Goal: Information Seeking & Learning: Check status

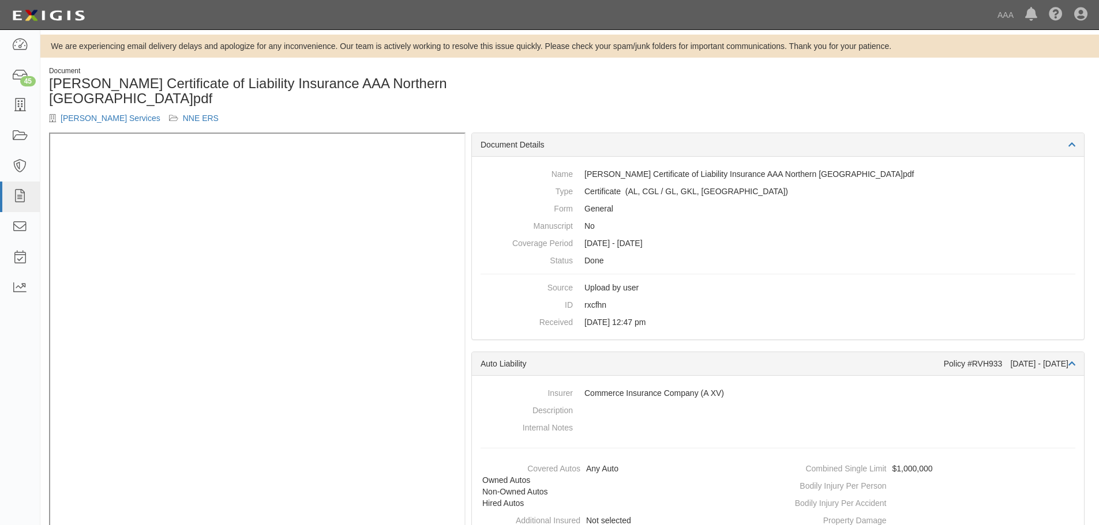
scroll to position [13, 0]
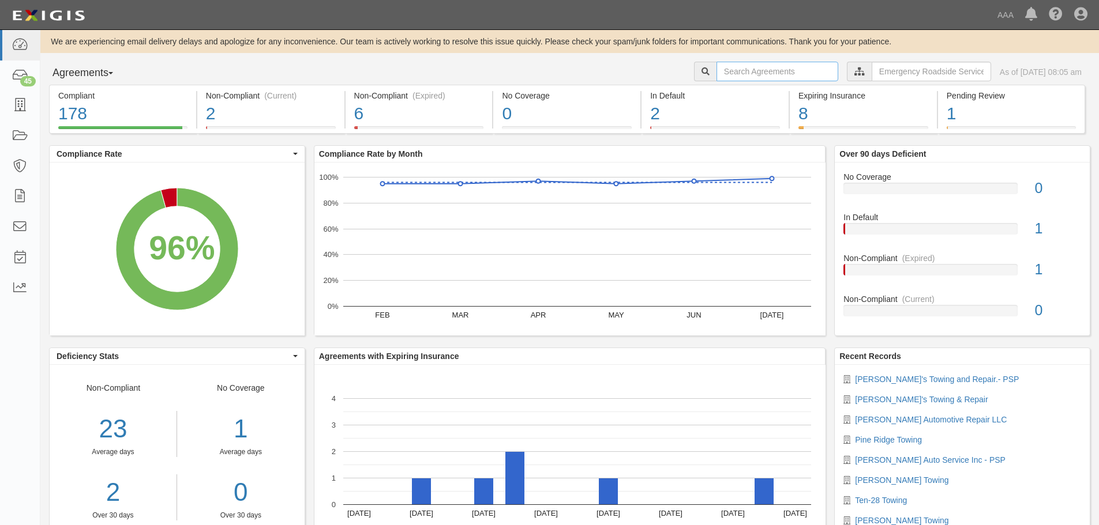
click at [723, 71] on input "text" at bounding box center [777, 72] width 122 height 20
paste input "294958"
type input "294958"
click at [160, 103] on div "178" at bounding box center [122, 114] width 129 height 25
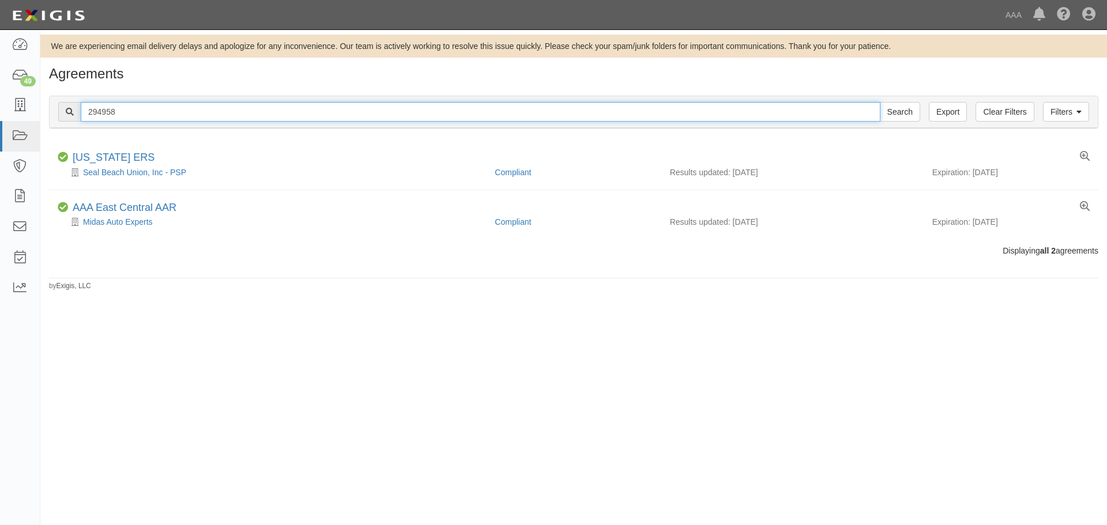
click at [172, 110] on input "294958" at bounding box center [481, 112] width 800 height 20
click at [171, 110] on input "294958" at bounding box center [481, 112] width 800 height 20
paste input "STEVEN'S EMERGENCY ROADSIDE SERVICE"
type input "STEVEN'S EMERGENCY ROADSIDE SERVICE"
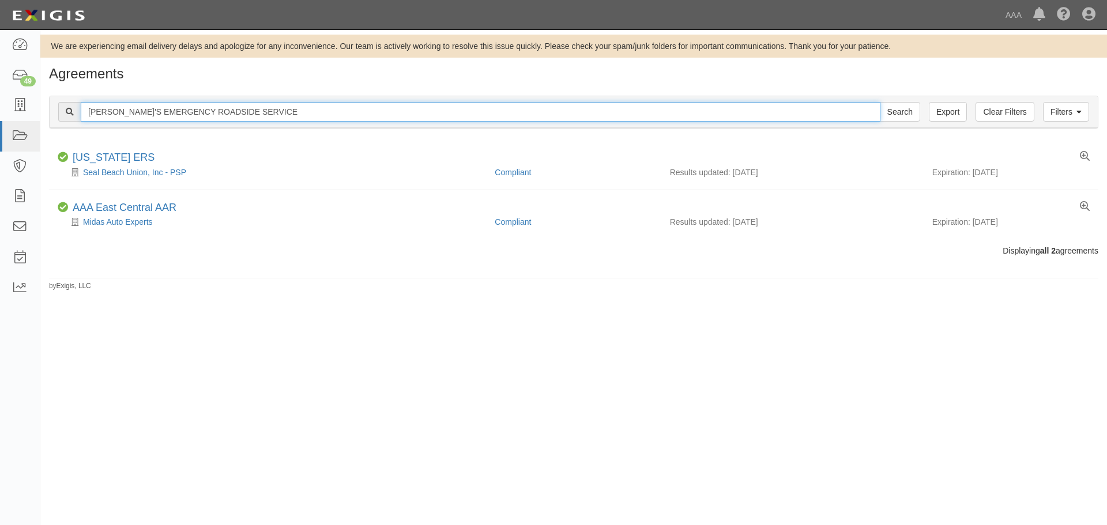
click at [880, 102] on input "Search" at bounding box center [900, 112] width 40 height 20
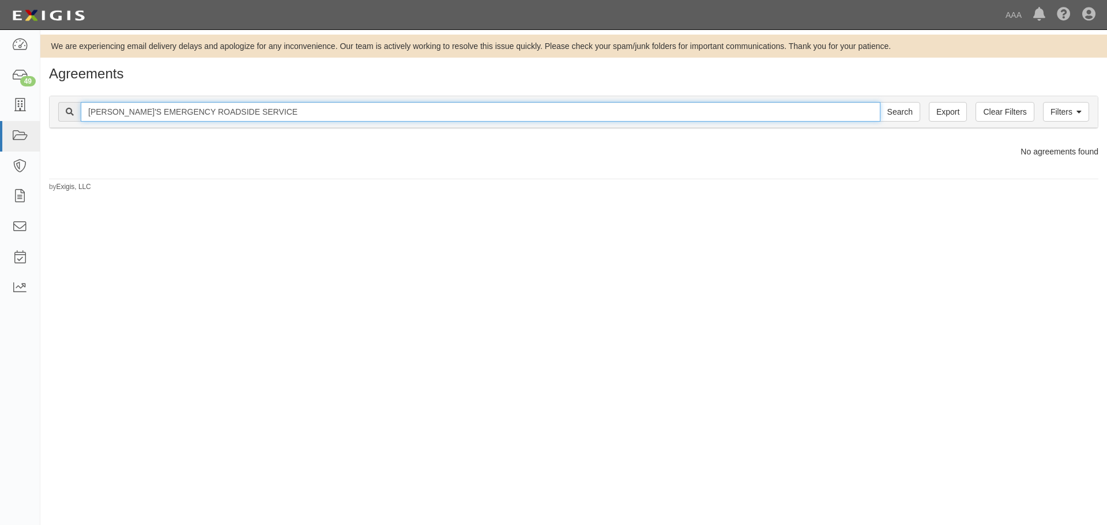
click at [328, 107] on input "STEVEN'S EMERGENCY ROADSIDE SERVICE" at bounding box center [481, 112] width 800 height 20
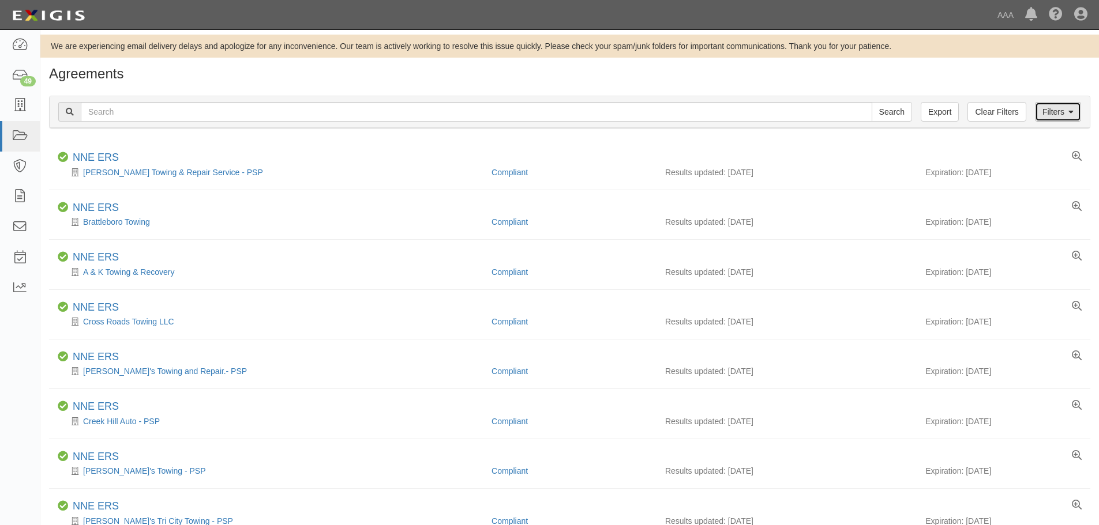
click at [1058, 117] on link "Filters" at bounding box center [1058, 112] width 46 height 20
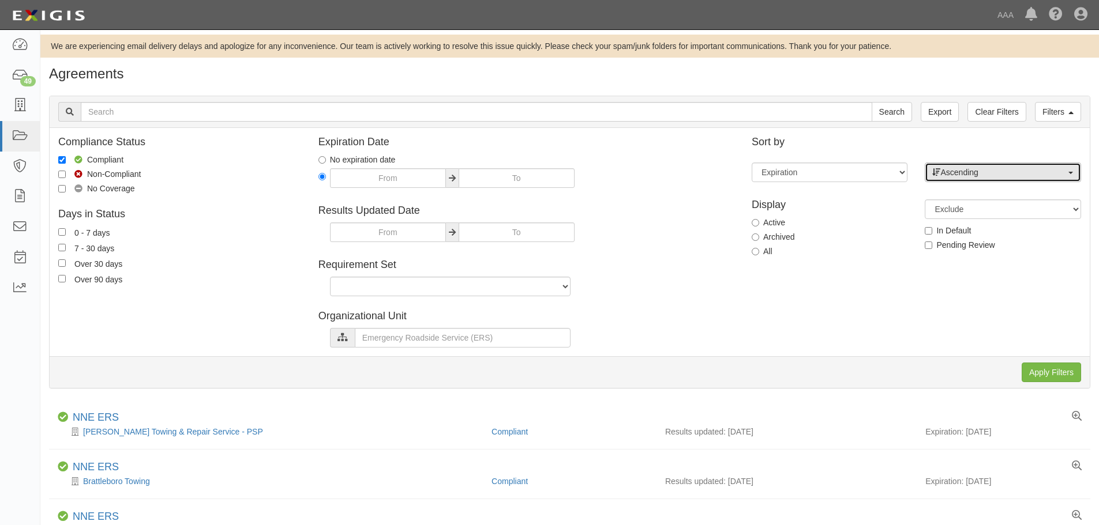
click at [1008, 175] on span "Ascending" at bounding box center [998, 173] width 133 height 12
click at [894, 260] on div "Display Active Archived All" at bounding box center [829, 227] width 173 height 72
click at [777, 176] on select "Expiration End date Name Results updated" at bounding box center [830, 173] width 156 height 20
select select "name"
click at [752, 163] on select "Expiration End date Name Results updated" at bounding box center [830, 173] width 156 height 20
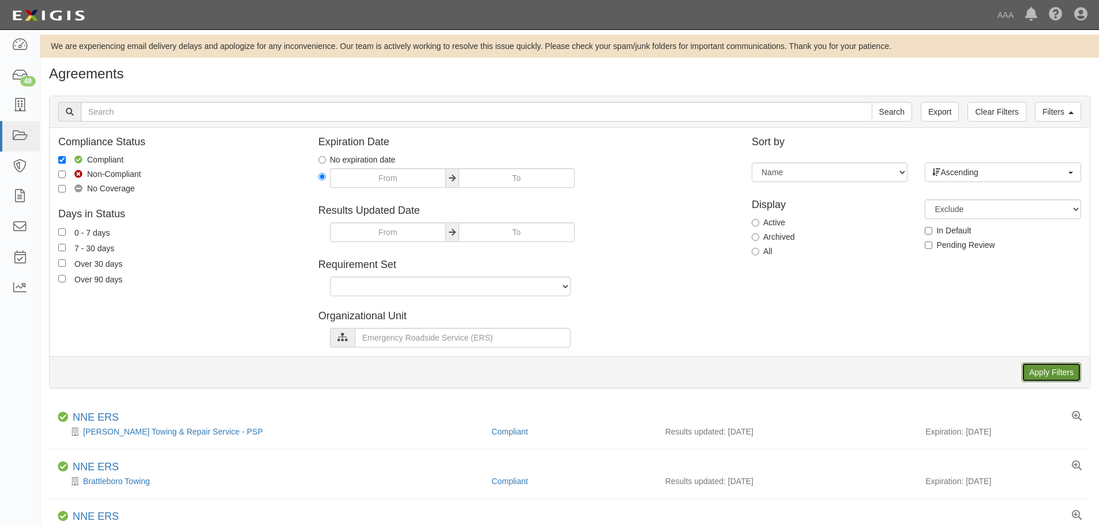
click at [1031, 367] on input "Apply Filters" at bounding box center [1050, 373] width 59 height 20
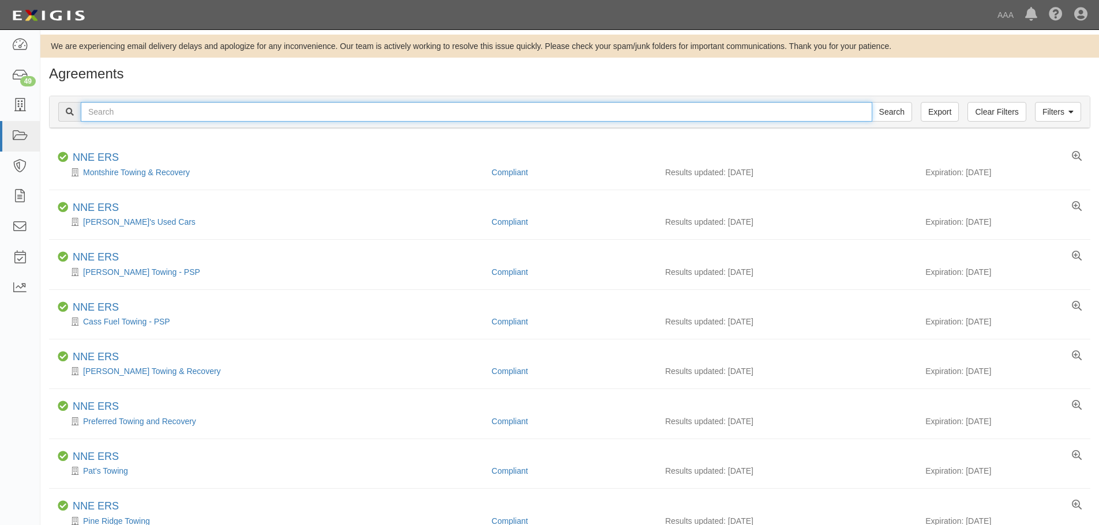
click at [126, 112] on input "text" at bounding box center [476, 112] width 791 height 20
type input "s"
paste input "294958"
type input "294958"
click at [871, 102] on input "Search" at bounding box center [891, 112] width 40 height 20
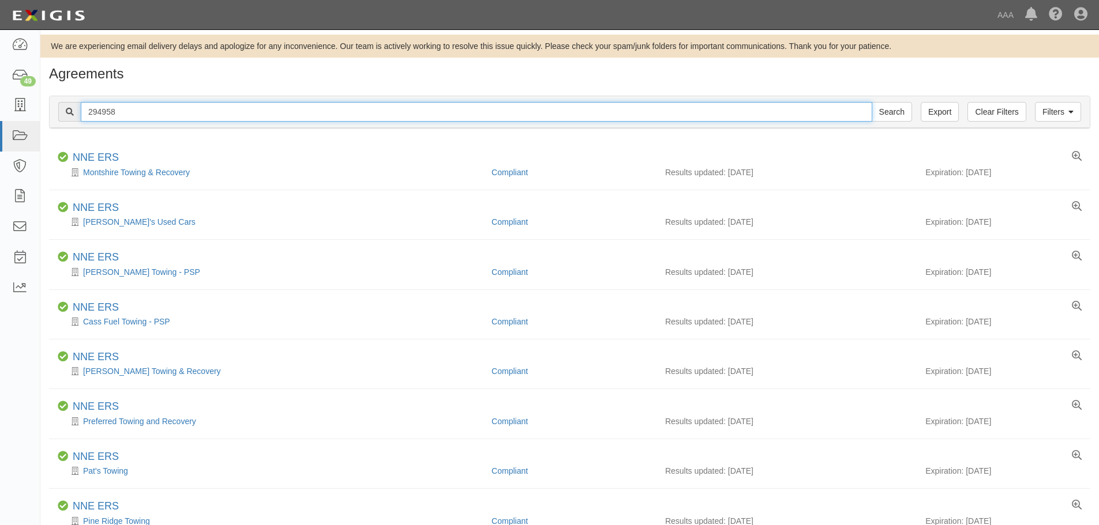
click at [122, 113] on input "294958" at bounding box center [476, 112] width 791 height 20
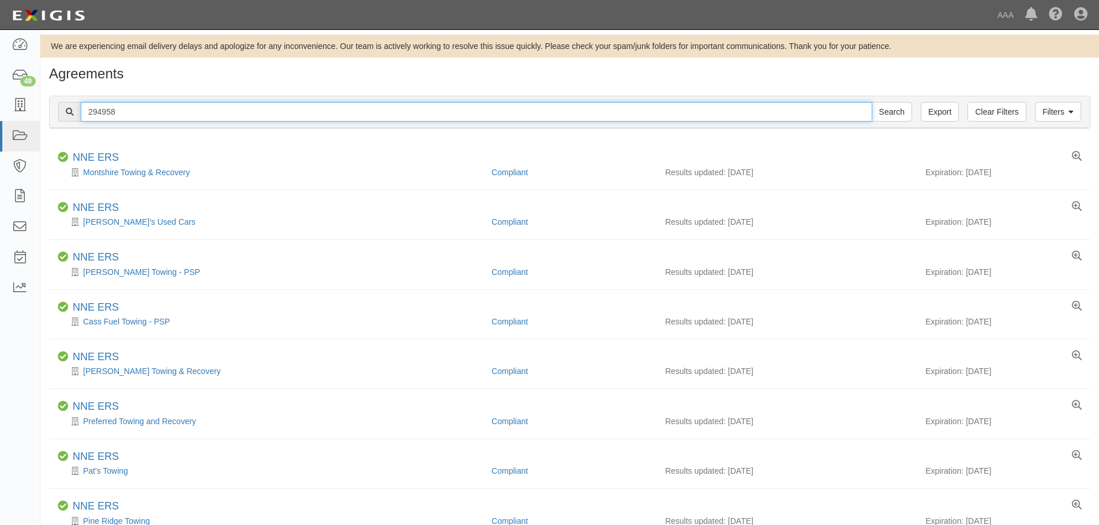
click at [122, 113] on input "294958" at bounding box center [476, 112] width 791 height 20
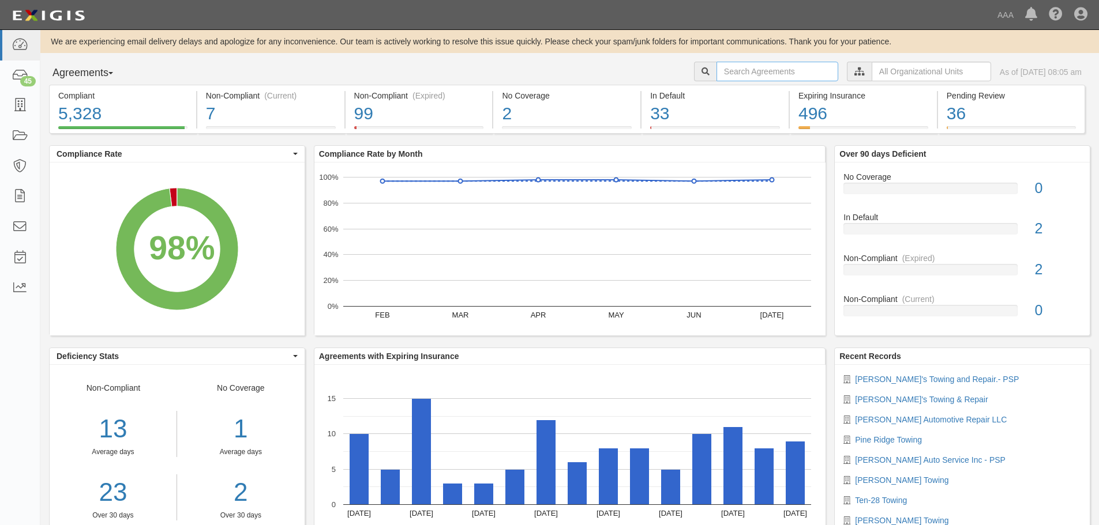
click at [788, 66] on input "text" at bounding box center [777, 72] width 122 height 20
paste input "294958"
type input "294958"
click at [745, 63] on input "294958" at bounding box center [777, 72] width 122 height 20
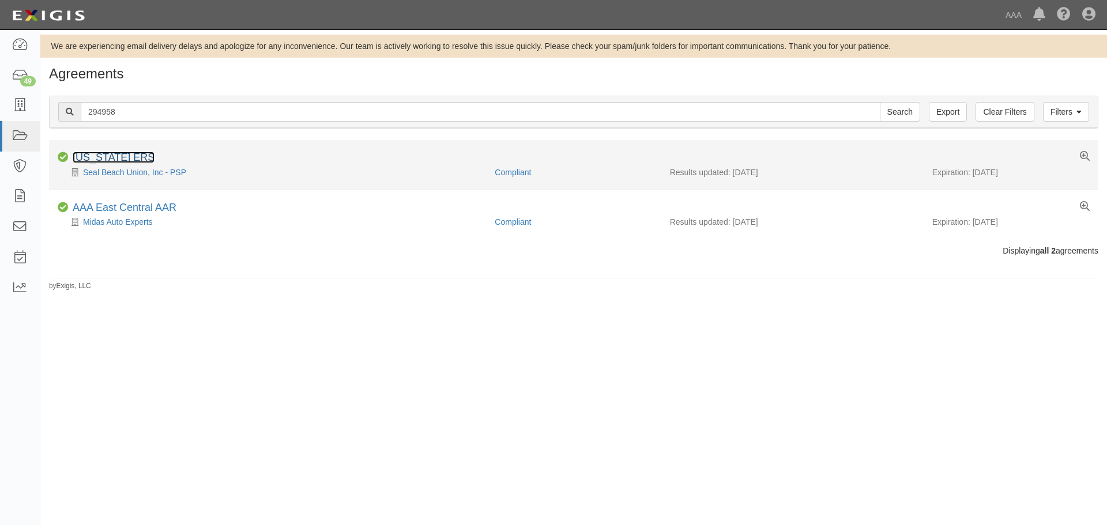
click at [131, 153] on link "[US_STATE] ERS" at bounding box center [114, 158] width 82 height 12
